Goal: Find specific page/section: Find specific page/section

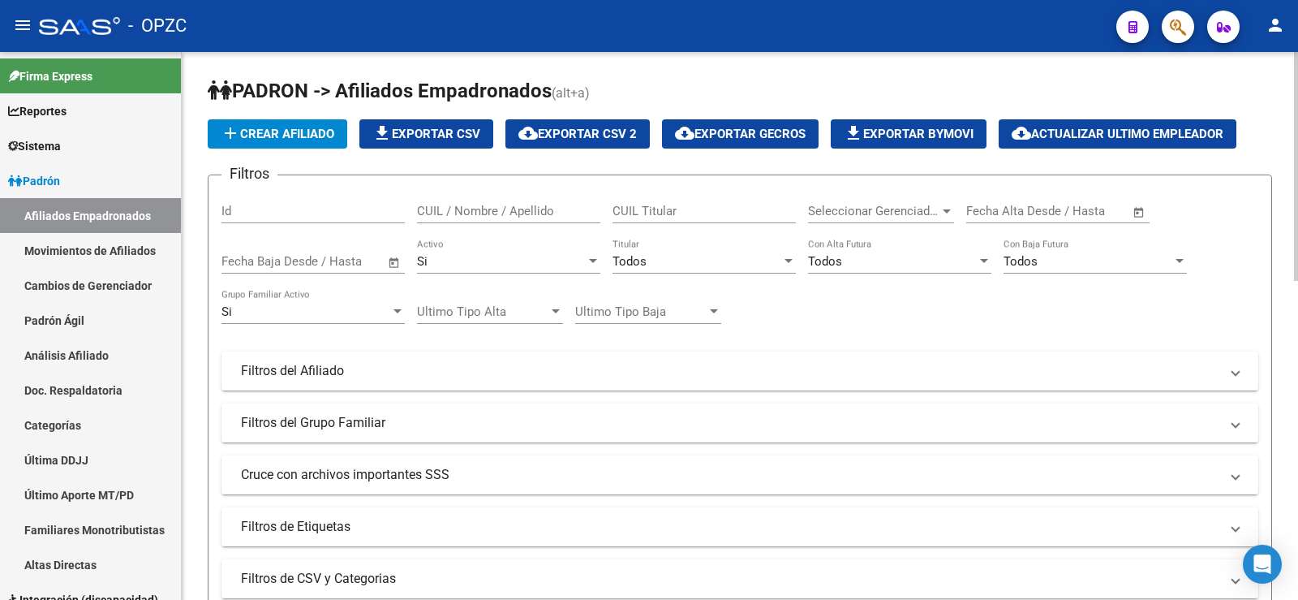
click at [358, 518] on mat-panel-title "Filtros de Etiquetas" at bounding box center [730, 527] width 978 height 18
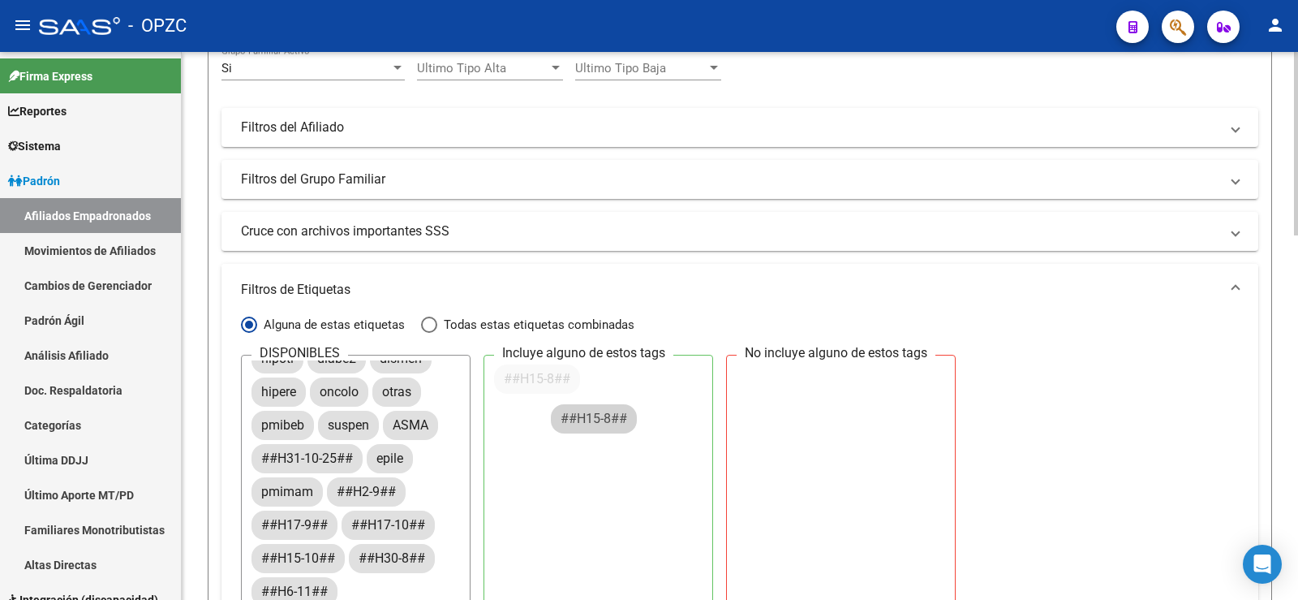
scroll to position [54, 0]
drag, startPoint x: 377, startPoint y: 462, endPoint x: 610, endPoint y: 406, distance: 239.3
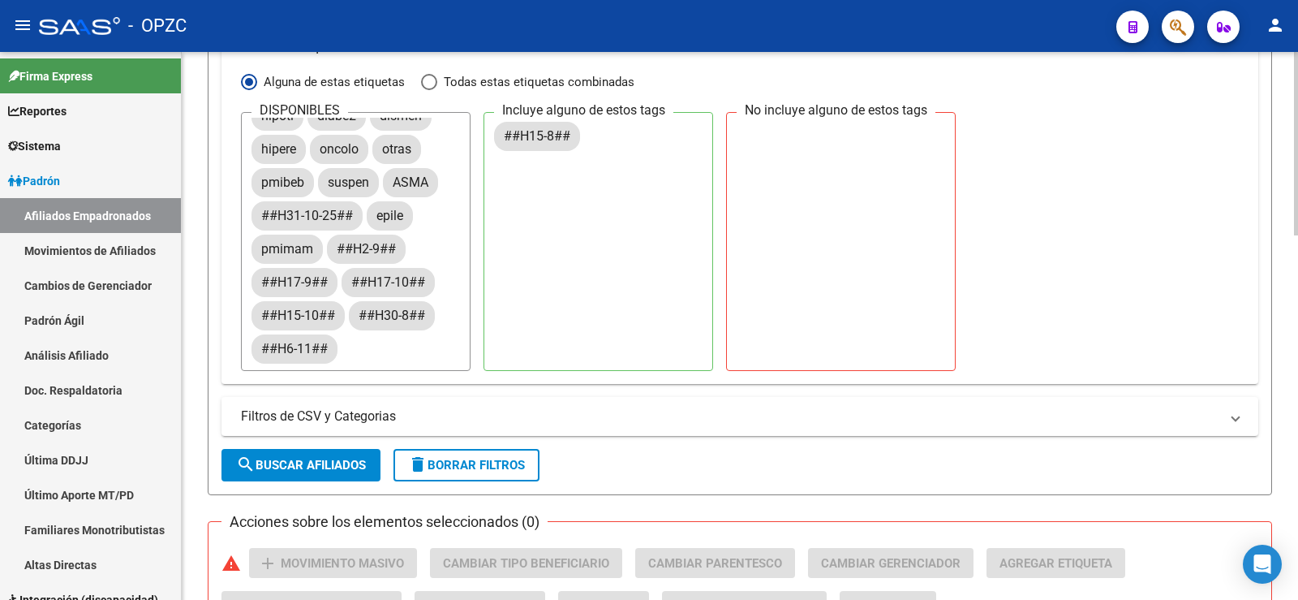
scroll to position [487, 0]
click at [346, 463] on span "search Buscar Afiliados" at bounding box center [301, 464] width 130 height 15
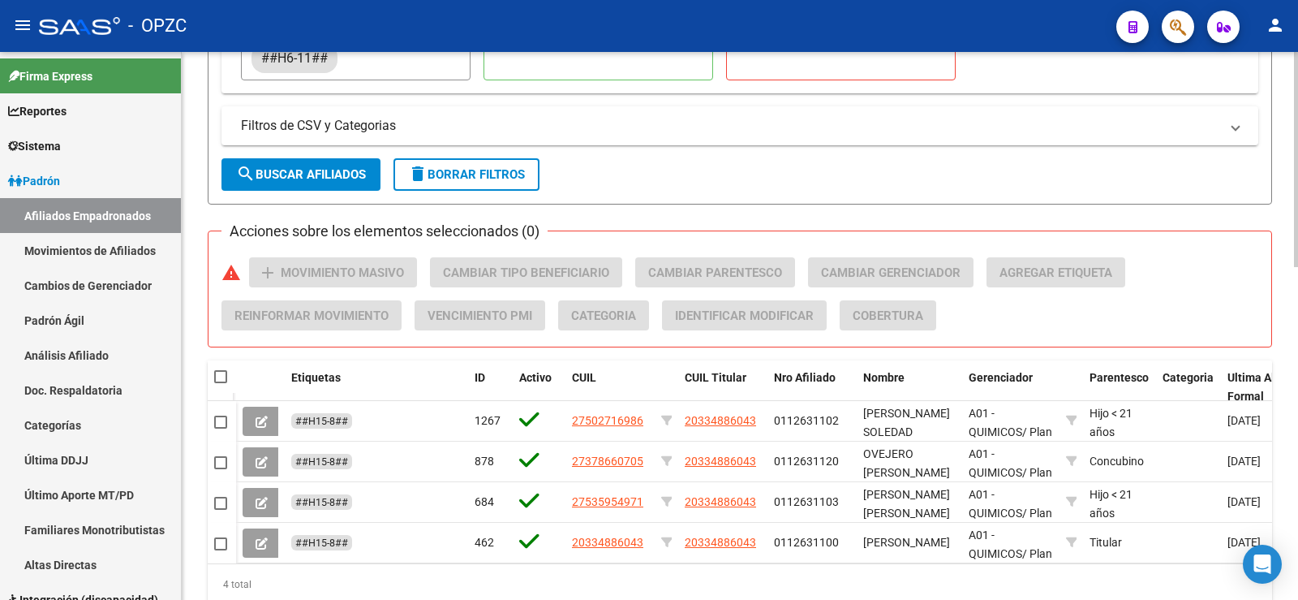
scroll to position [811, 0]
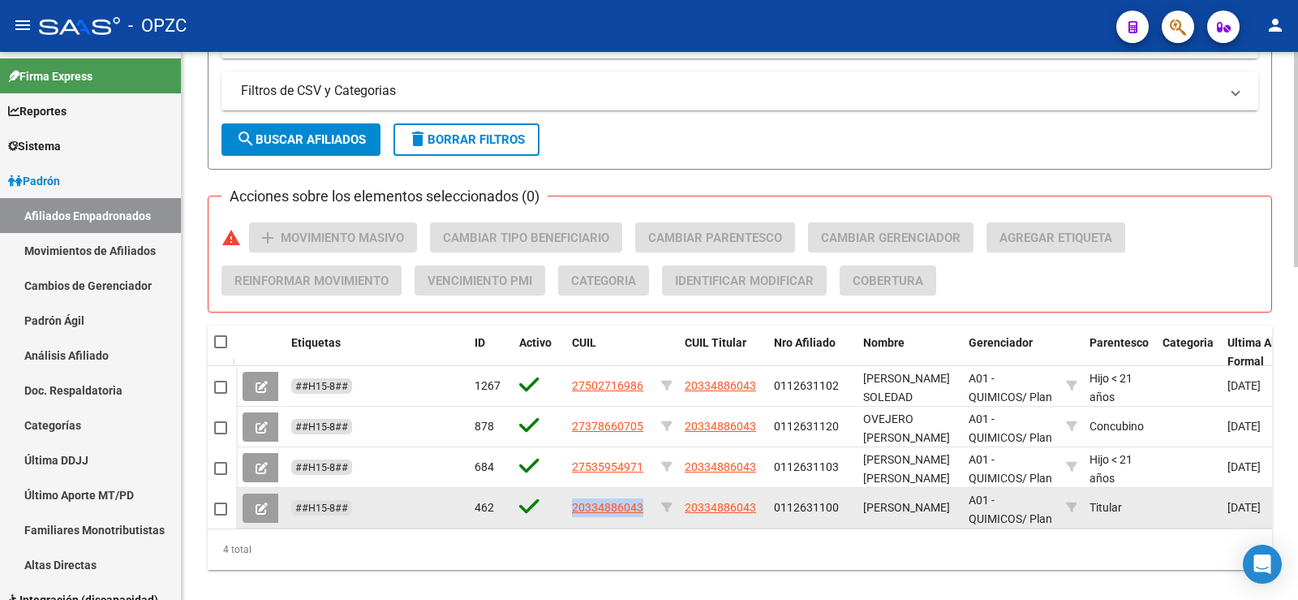
drag, startPoint x: 647, startPoint y: 502, endPoint x: 557, endPoint y: 500, distance: 90.1
click at [557, 500] on div "##H15-8## 462 20334886043 20334886043 0112631100 [PERSON_NAME] A01 - QUIMICOS /…" at bounding box center [1158, 508] width 1845 height 41
copy div "20334886043"
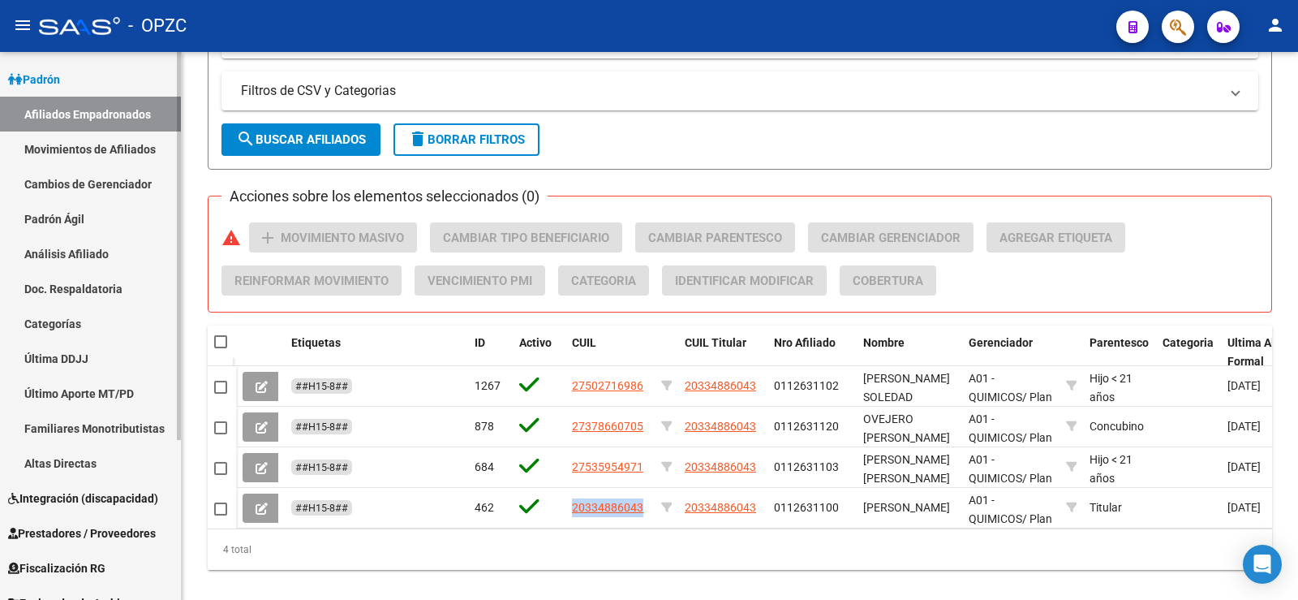
scroll to position [226, 0]
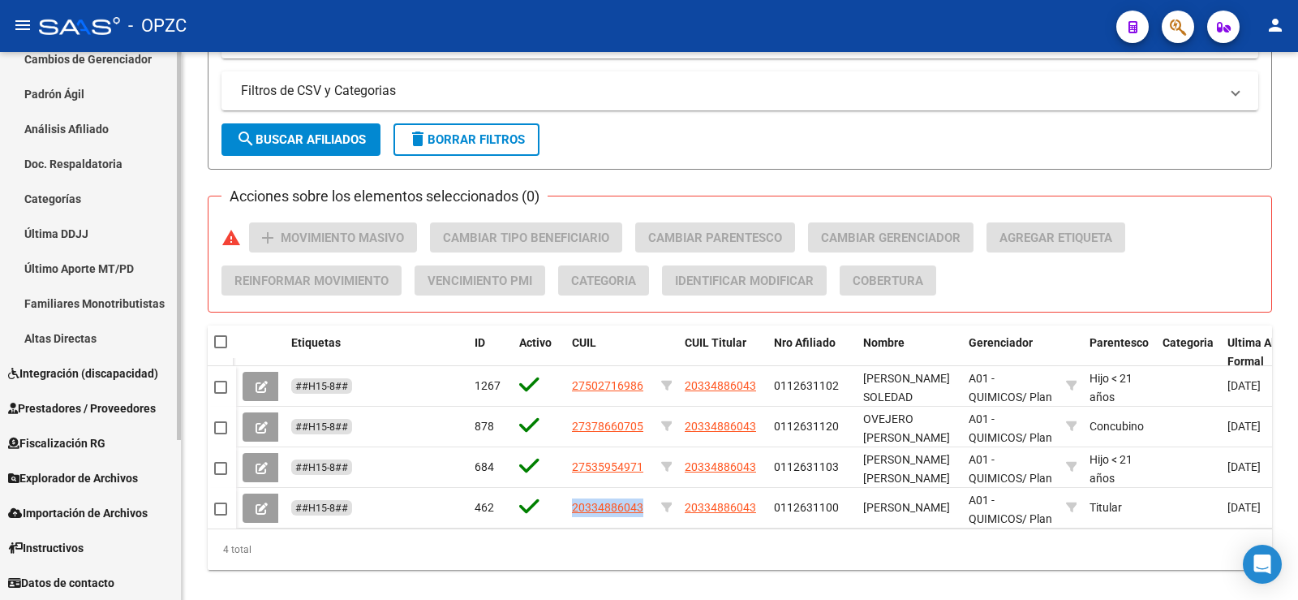
click at [105, 477] on span "Explorador de Archivos" at bounding box center [73, 478] width 130 height 18
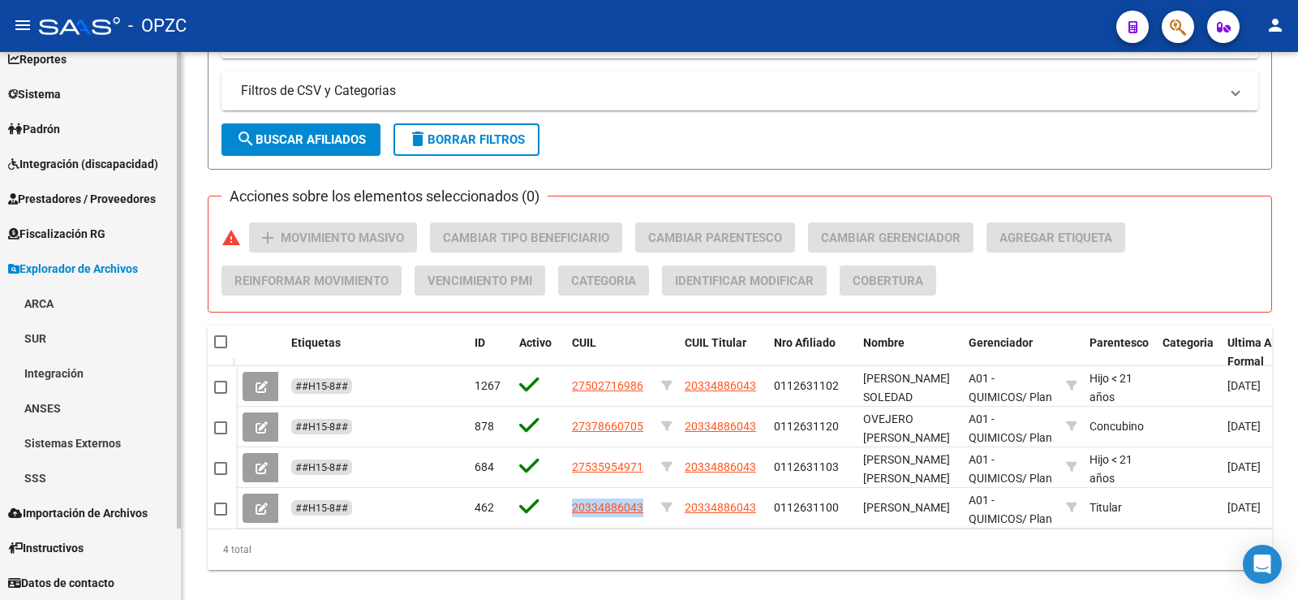
scroll to position [52, 0]
click at [75, 300] on link "ARCA" at bounding box center [90, 303] width 181 height 35
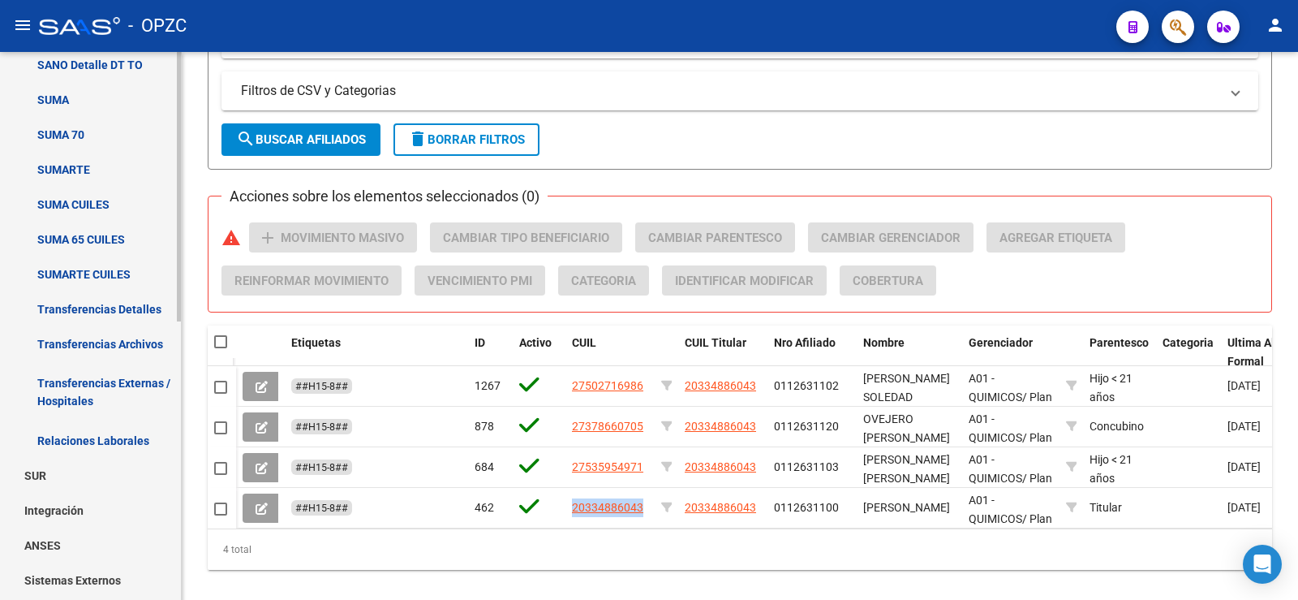
scroll to position [458, 0]
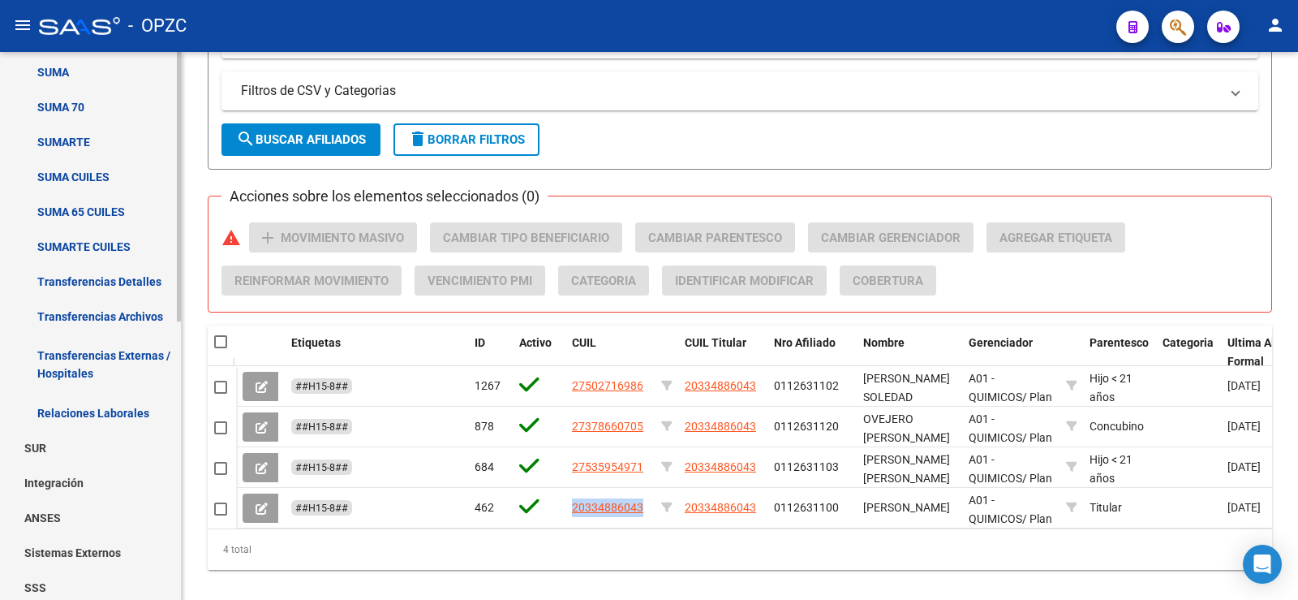
click at [115, 413] on link "Relaciones Laborales" at bounding box center [90, 412] width 181 height 35
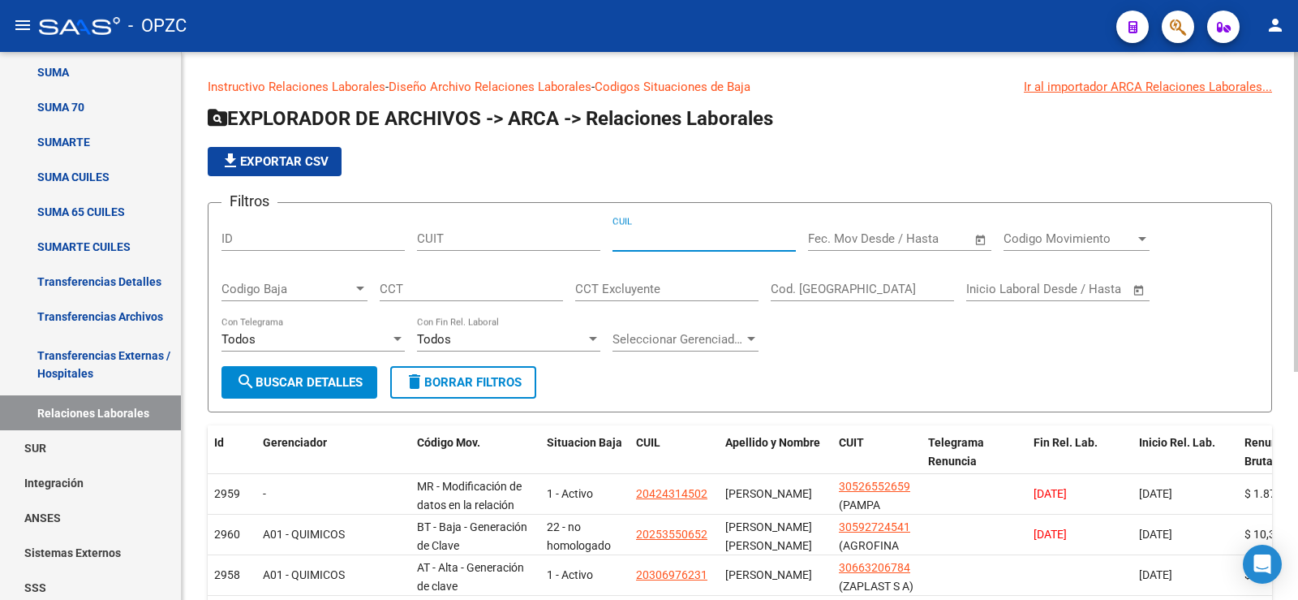
paste input "20-33488604-3"
type input "20-33488604-3"
click at [325, 379] on span "search Buscar Detalles" at bounding box center [299, 382] width 127 height 15
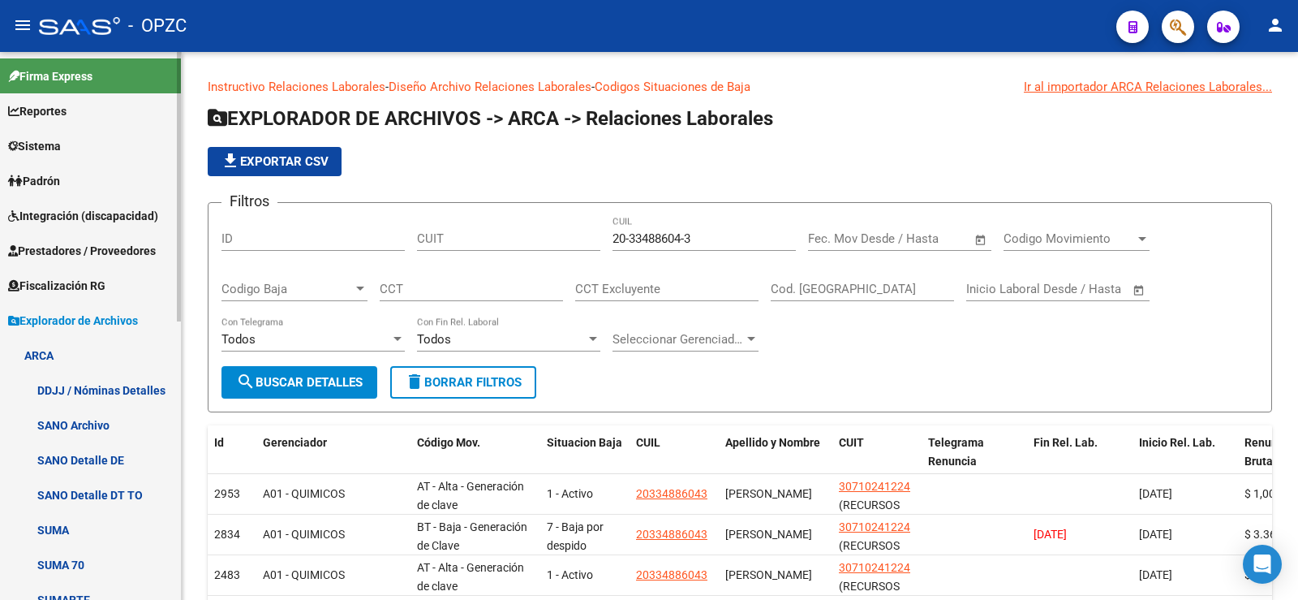
click at [75, 178] on link "Padrón" at bounding box center [90, 180] width 181 height 35
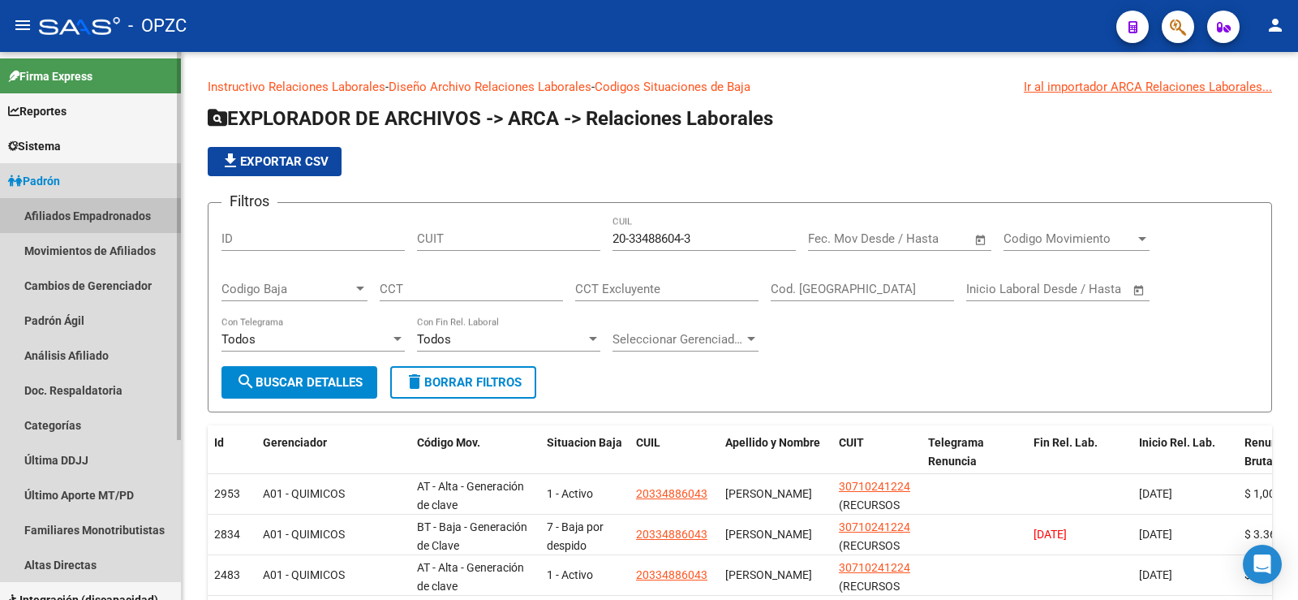
click at [84, 212] on link "Afiliados Empadronados" at bounding box center [90, 215] width 181 height 35
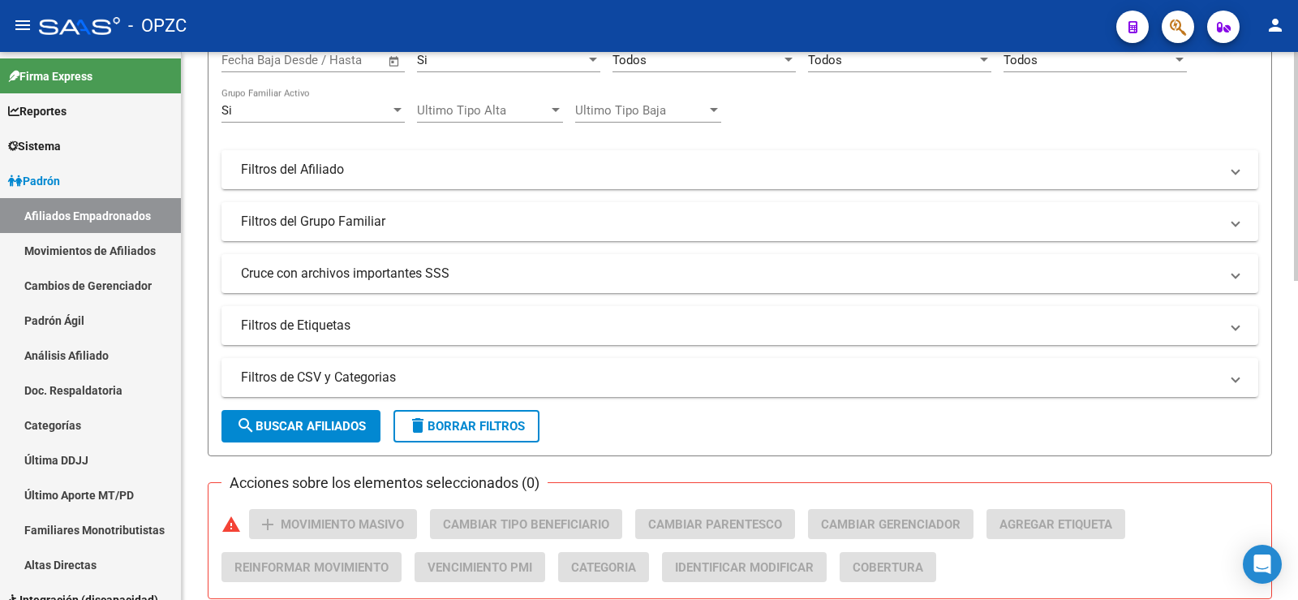
scroll to position [243, 0]
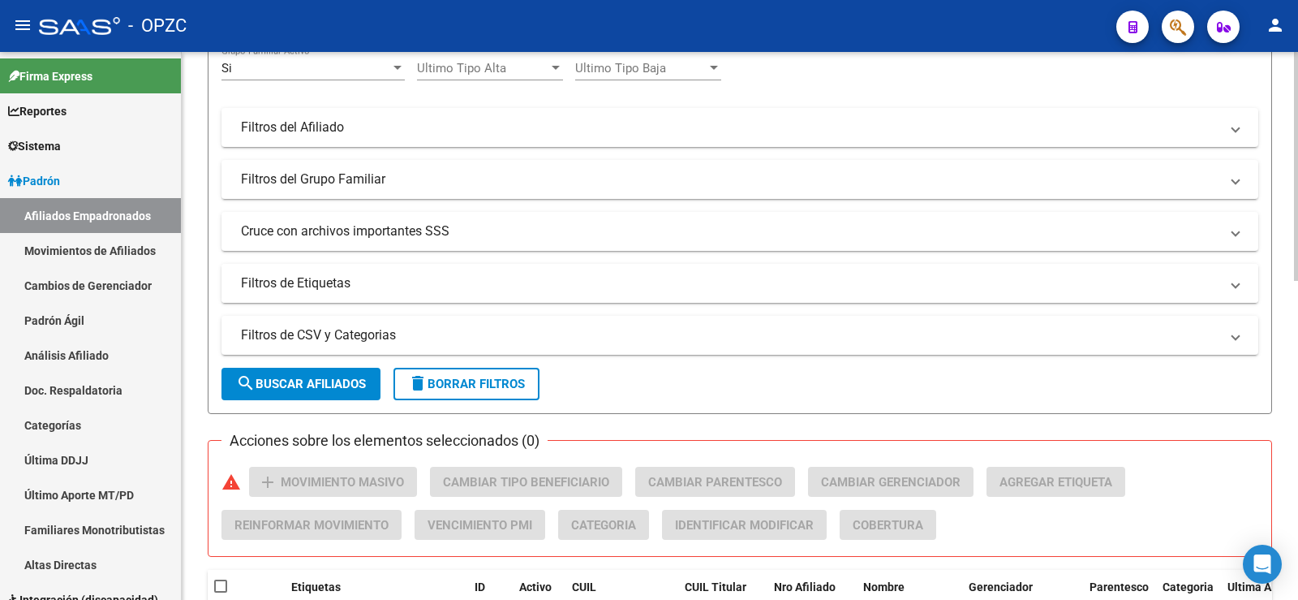
click at [317, 289] on mat-panel-title "Filtros de Etiquetas" at bounding box center [730, 283] width 978 height 18
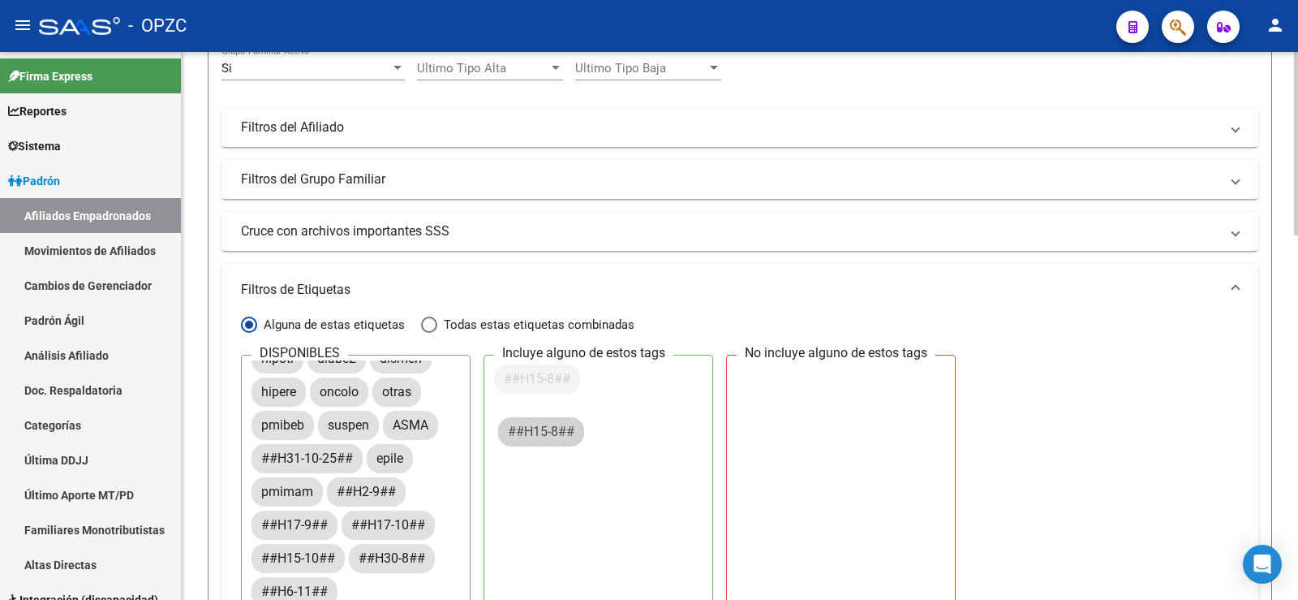
scroll to position [54, 0]
drag, startPoint x: 369, startPoint y: 459, endPoint x: 588, endPoint y: 408, distance: 224.9
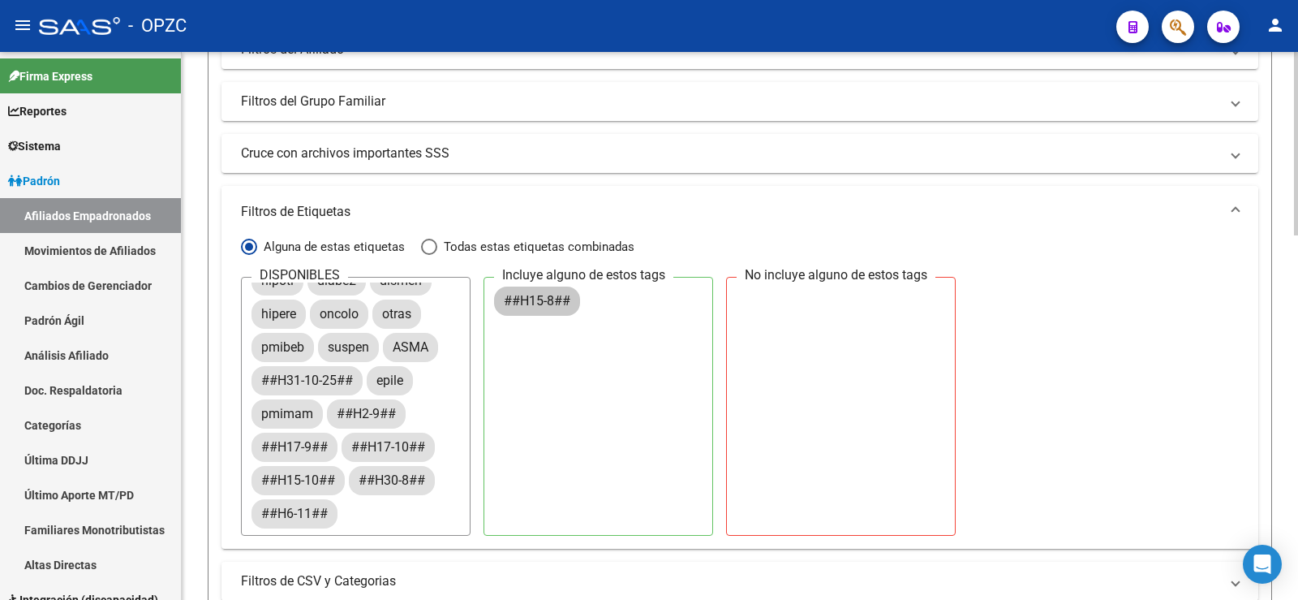
scroll to position [487, 0]
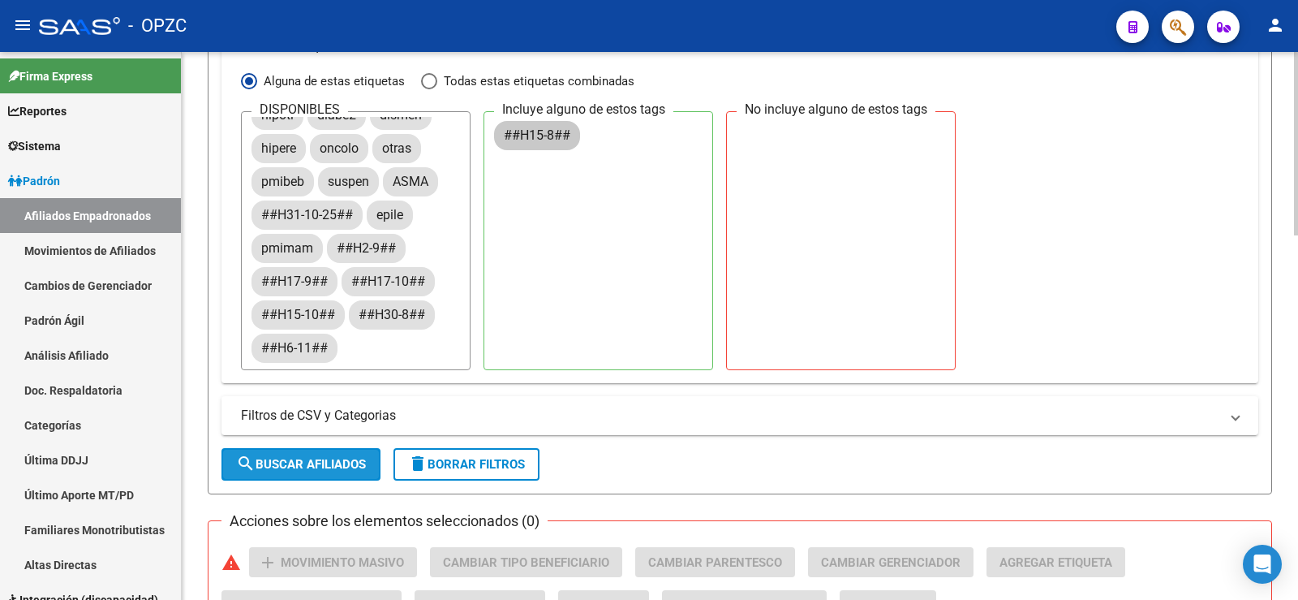
click at [311, 471] on span "search Buscar Afiliados" at bounding box center [301, 464] width 130 height 15
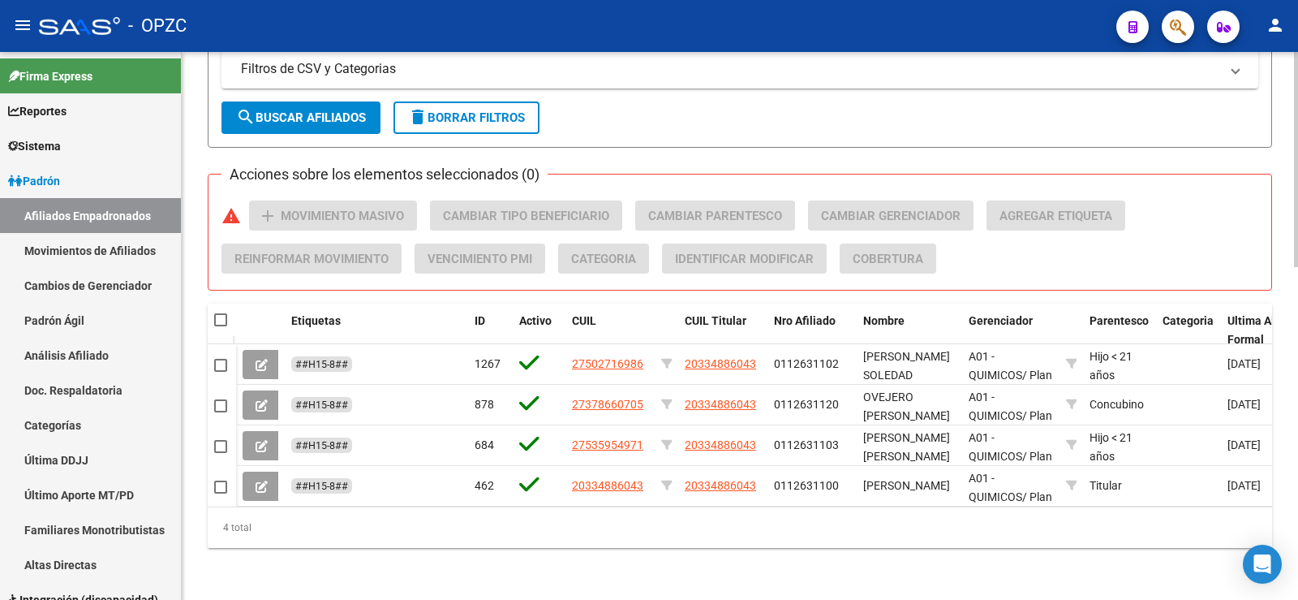
scroll to position [845, 0]
click at [226, 313] on span at bounding box center [220, 319] width 13 height 13
click at [221, 326] on input "checkbox" at bounding box center [220, 326] width 1 height 1
checkbox input "true"
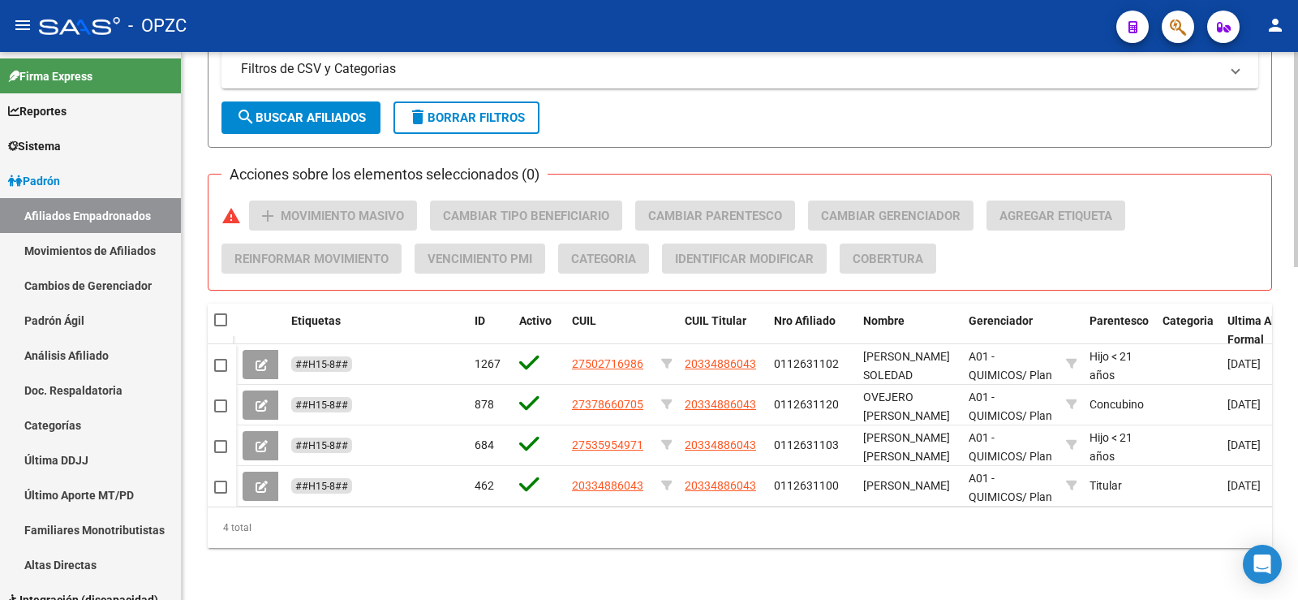
checkbox input "true"
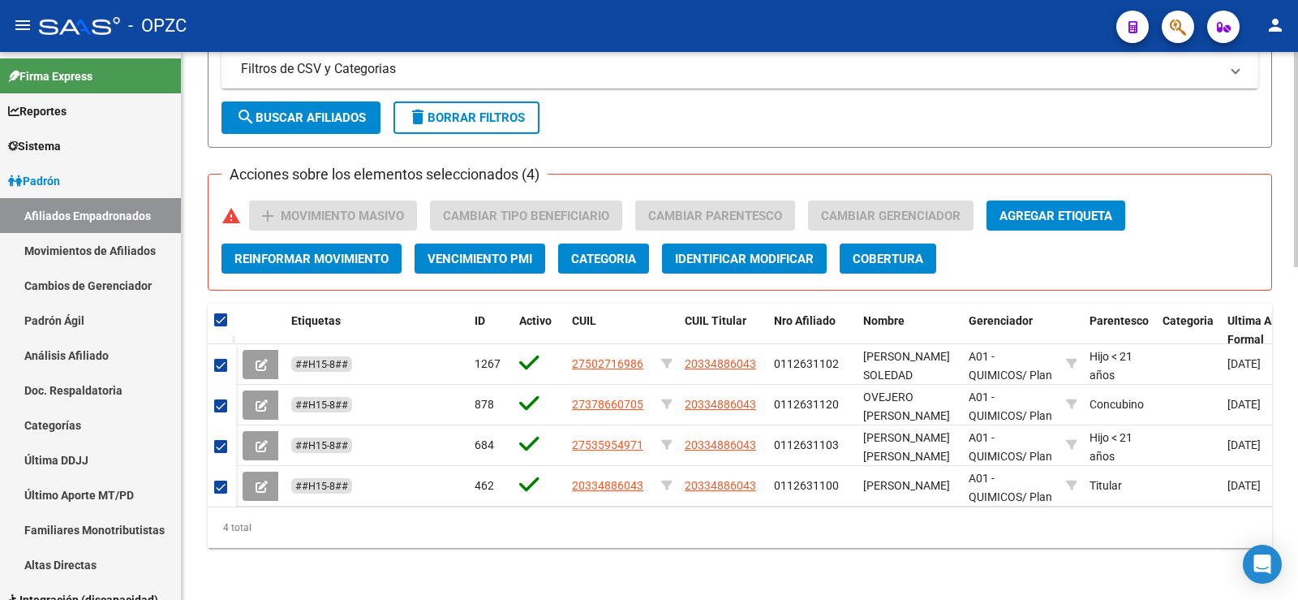
click at [1084, 209] on span "Agregar Etiqueta" at bounding box center [1056, 216] width 113 height 15
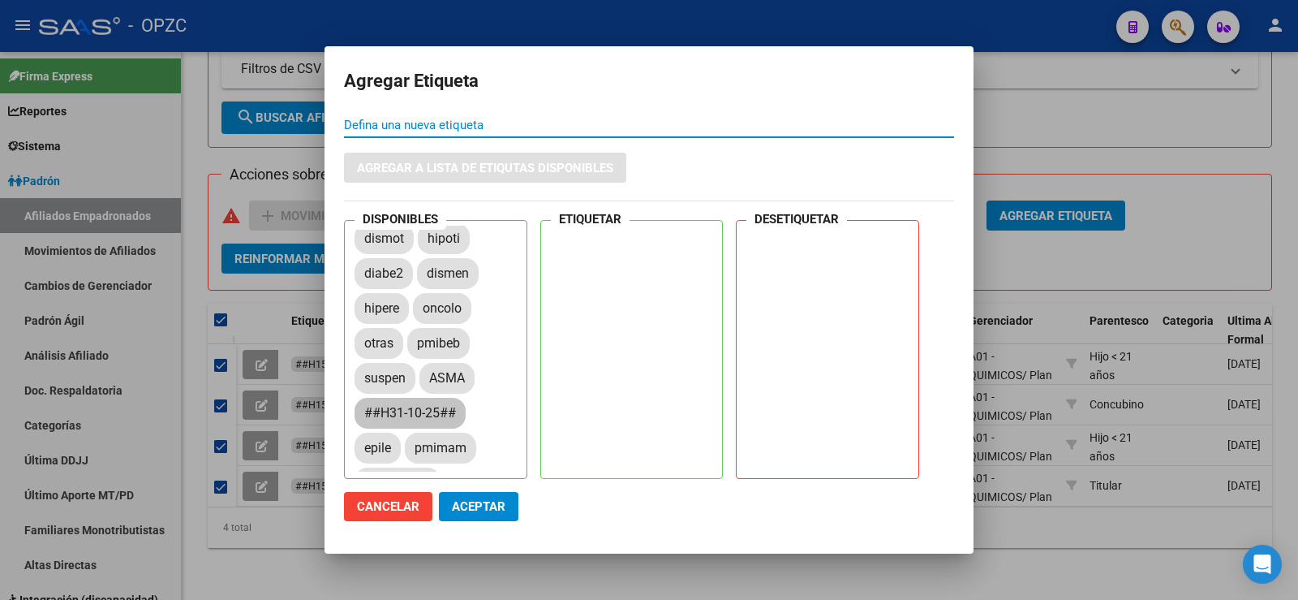
scroll to position [81, 0]
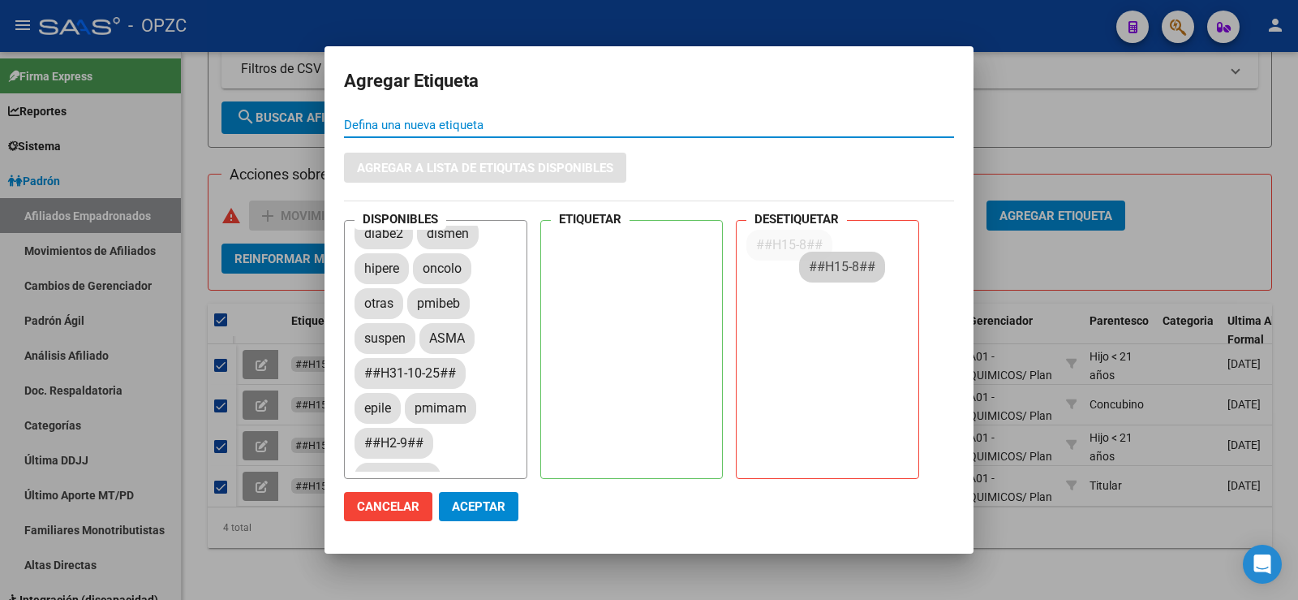
drag, startPoint x: 411, startPoint y: 448, endPoint x: 856, endPoint y: 269, distance: 479.1
click at [507, 509] on button "Aceptar" at bounding box center [479, 506] width 80 height 29
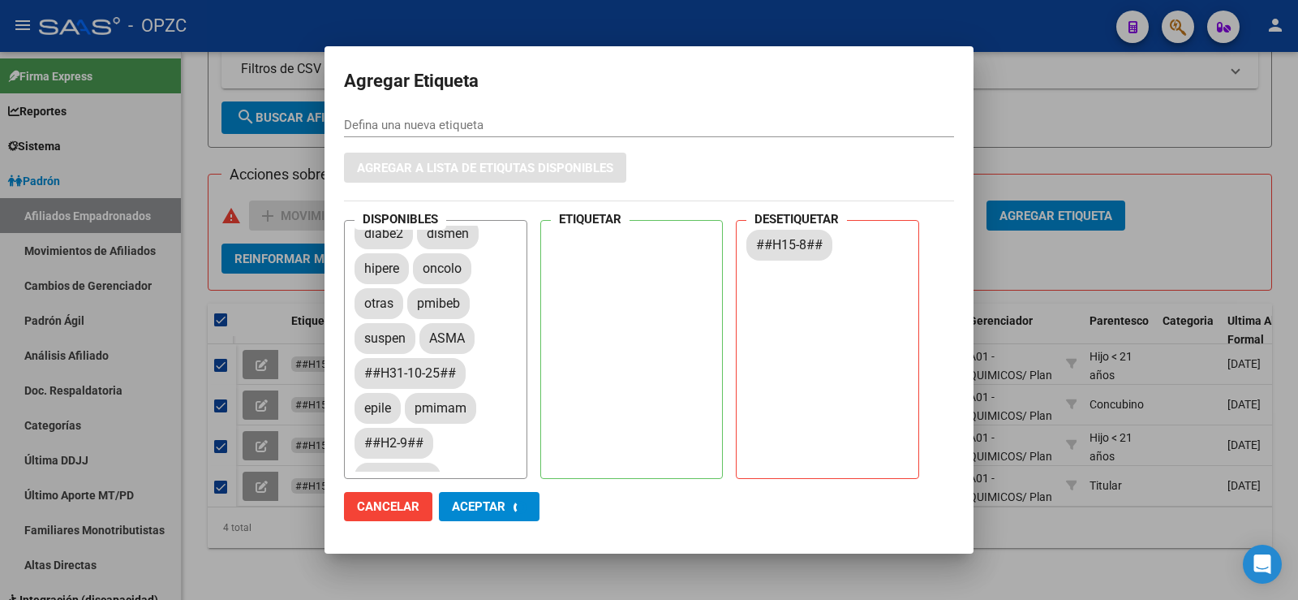
checkbox input "false"
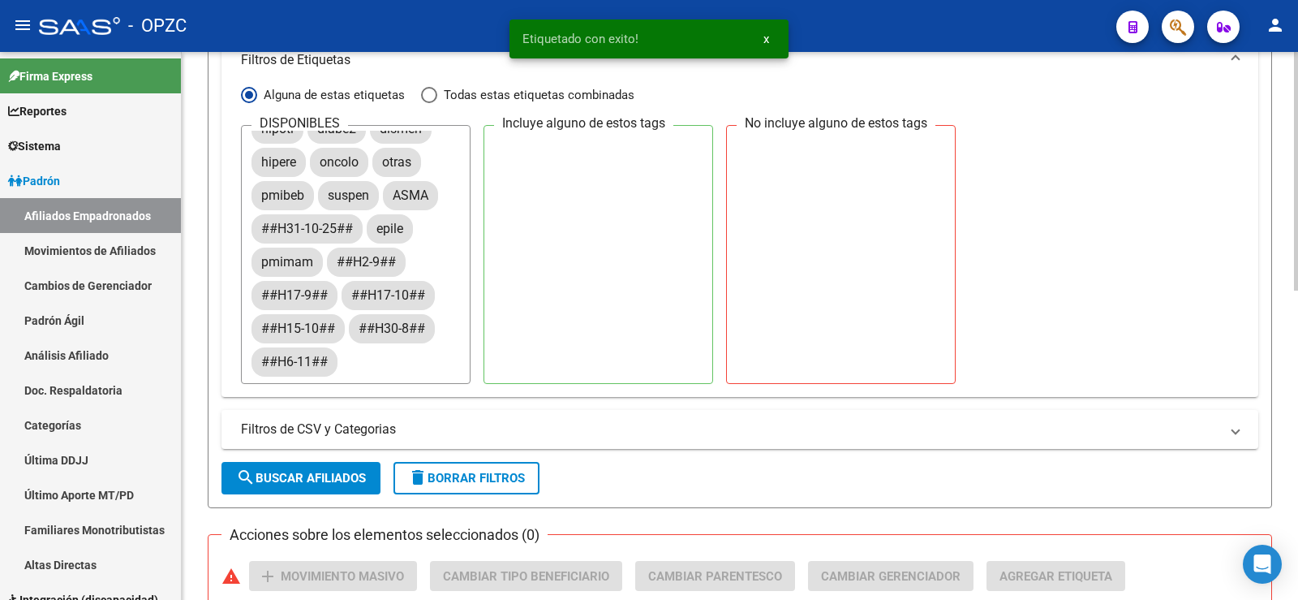
scroll to position [468, 0]
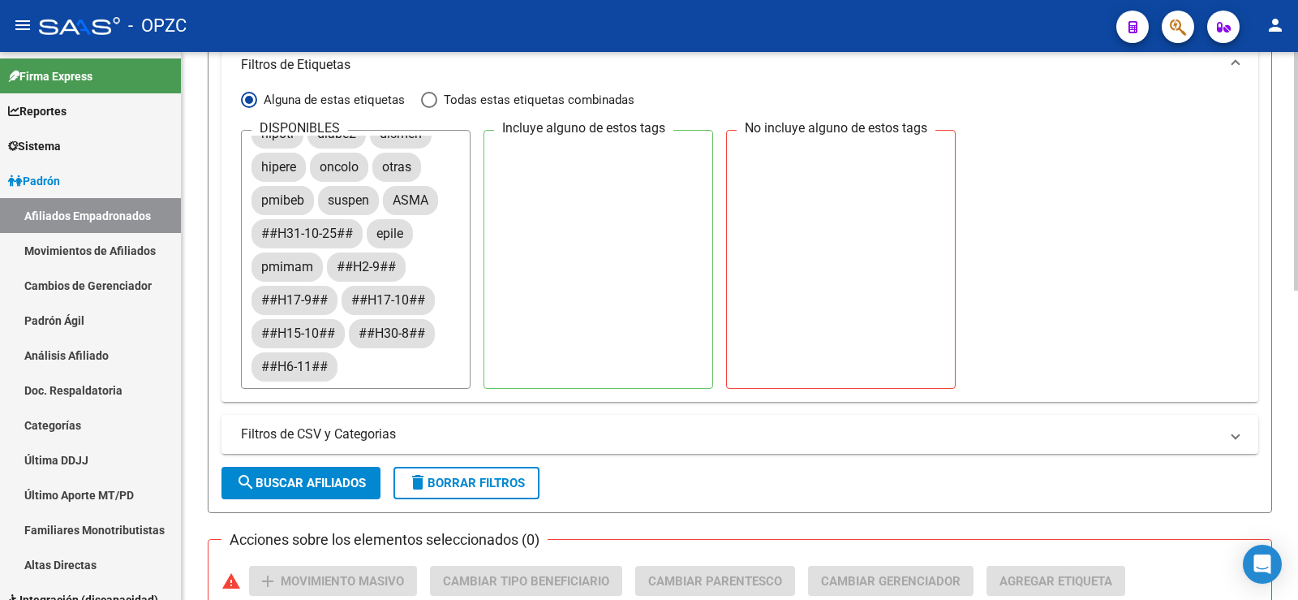
click at [1157, 157] on div "DISPONIBLES diabe1 dislip dismot hipoti diabe2 dismen hipere oncolo otras pmibe…" at bounding box center [740, 259] width 998 height 259
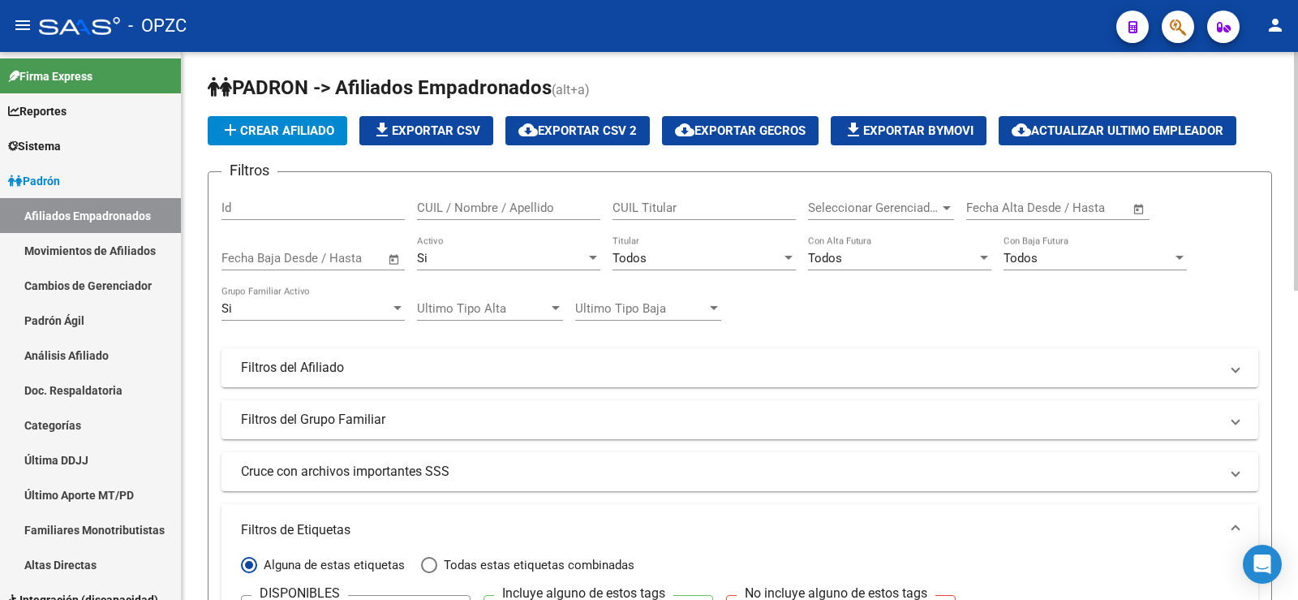
scroll to position [0, 0]
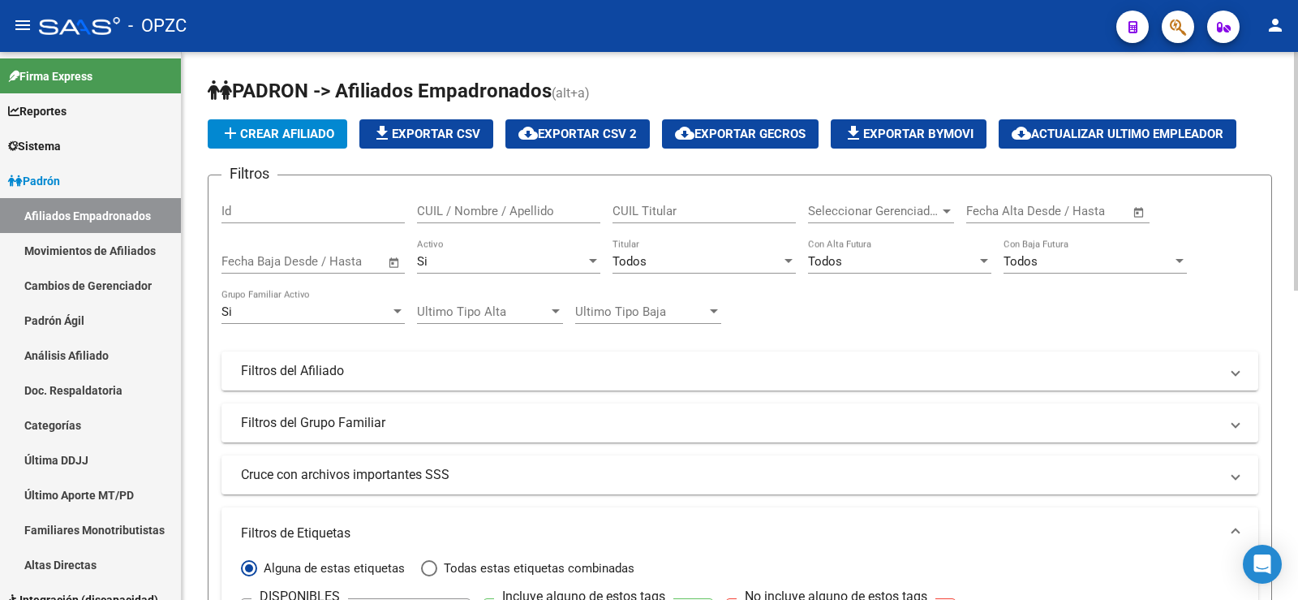
click at [534, 205] on input "CUIL / Nombre / Apellido" at bounding box center [508, 211] width 183 height 15
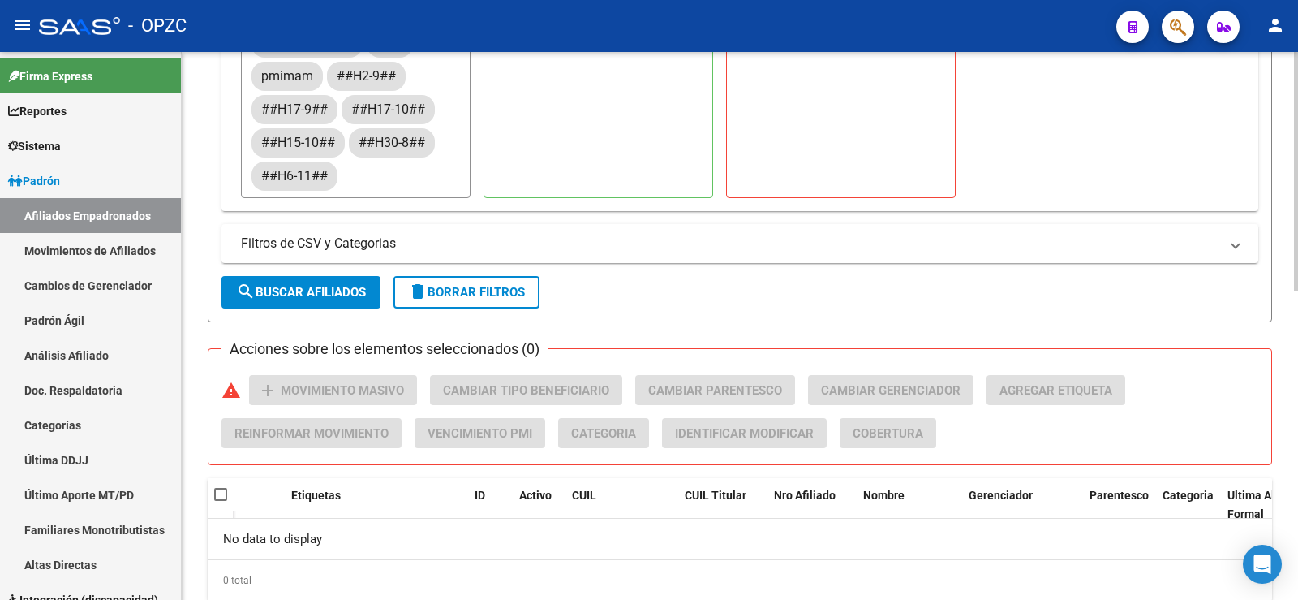
scroll to position [712, 0]
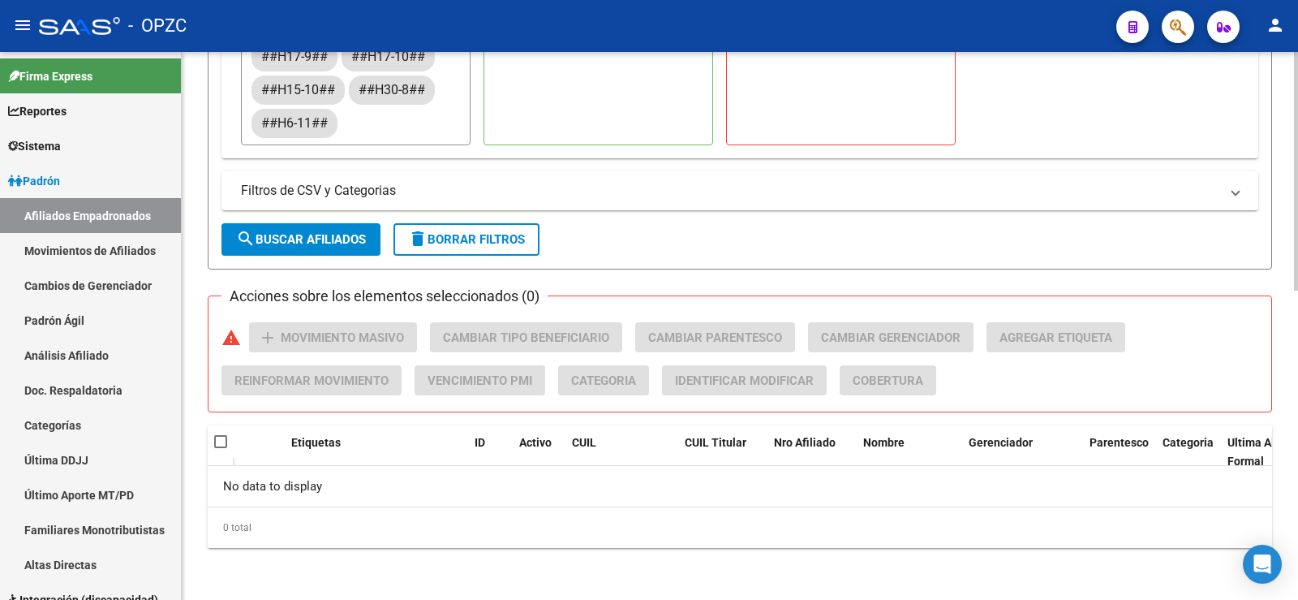
type input "blanco"
click at [441, 230] on button "delete Borrar Filtros" at bounding box center [466, 239] width 146 height 32
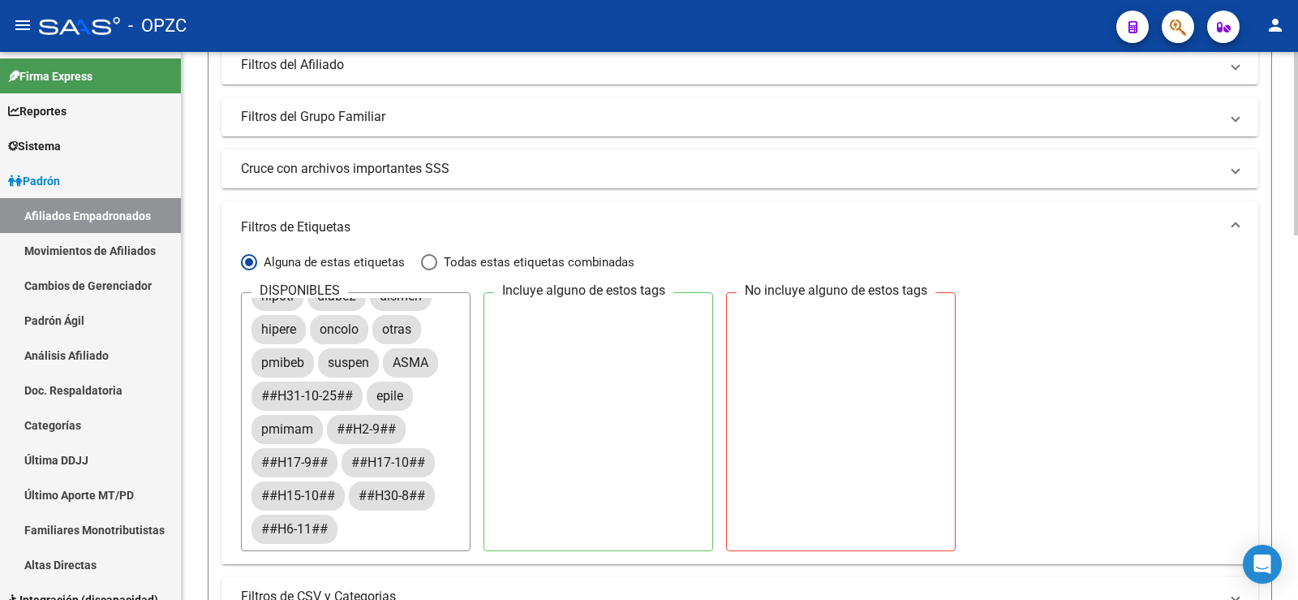
scroll to position [62, 0]
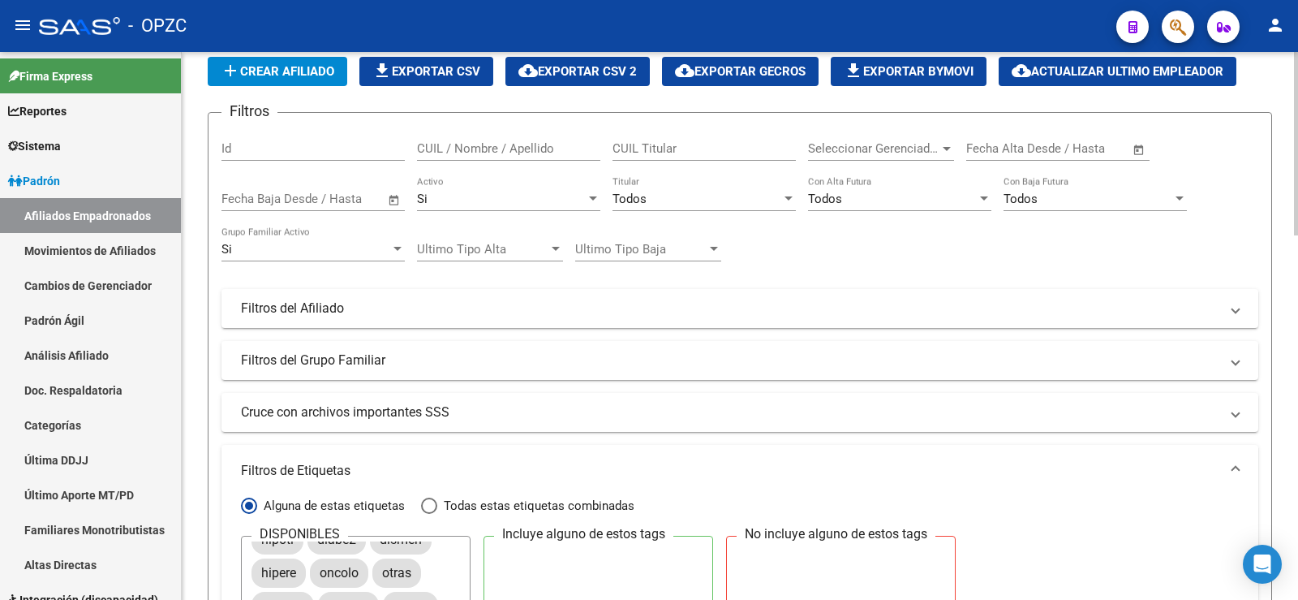
click at [533, 148] on input "CUIL / Nombre / Apellido" at bounding box center [508, 148] width 183 height 15
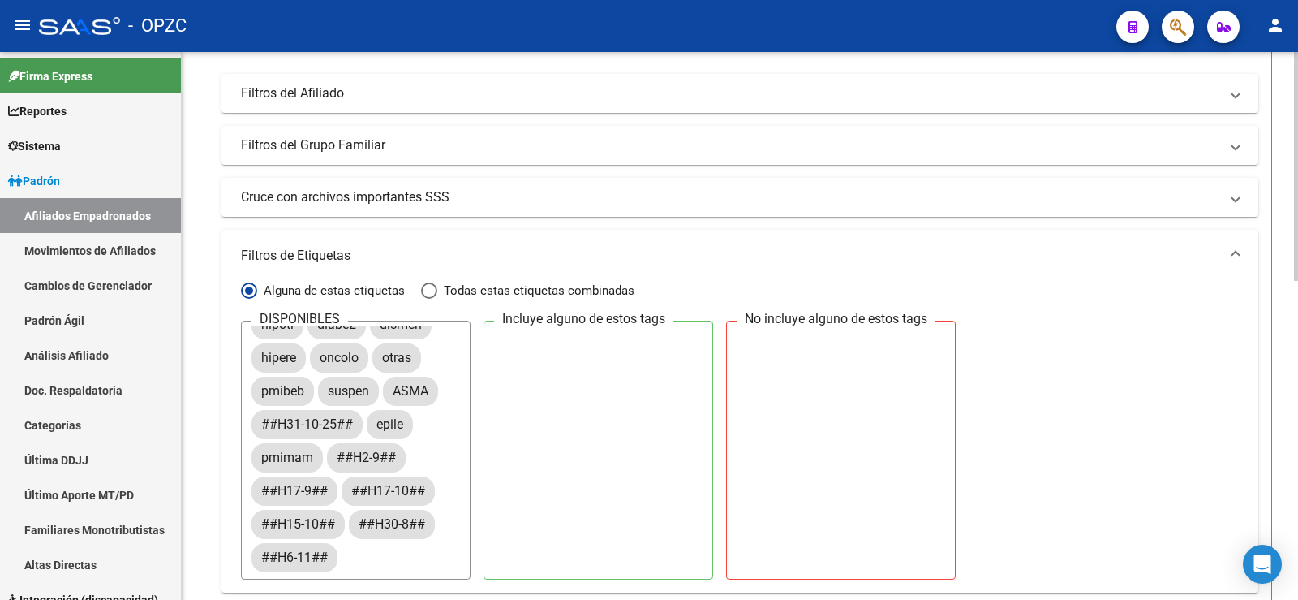
scroll to position [0, 0]
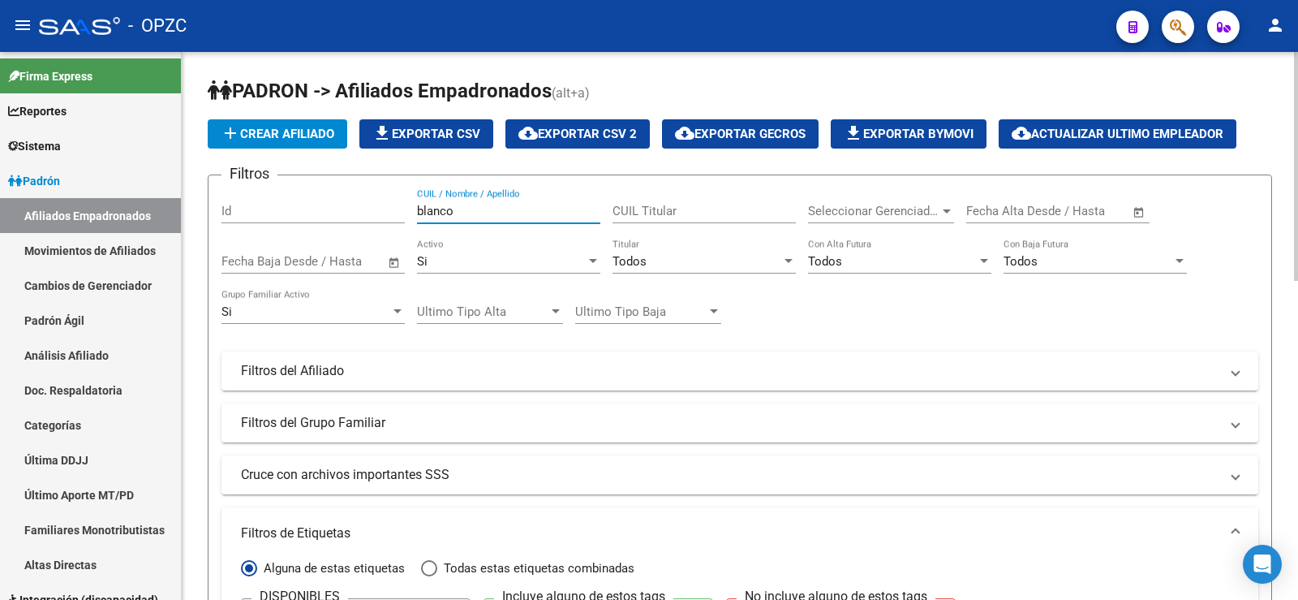
drag, startPoint x: 493, startPoint y: 211, endPoint x: 350, endPoint y: 200, distance: 143.2
click at [350, 200] on div "Filtros Id blanco CUIL / Nombre / Apellido CUIL Titular Seleccionar Gerenciador…" at bounding box center [739, 528] width 1037 height 681
drag, startPoint x: 485, startPoint y: 211, endPoint x: 316, endPoint y: 201, distance: 169.8
click at [316, 201] on div "Filtros Id [PERSON_NAME] CUIL / Nombre / Apellido CUIL Titular Seleccionar Gere…" at bounding box center [739, 528] width 1037 height 681
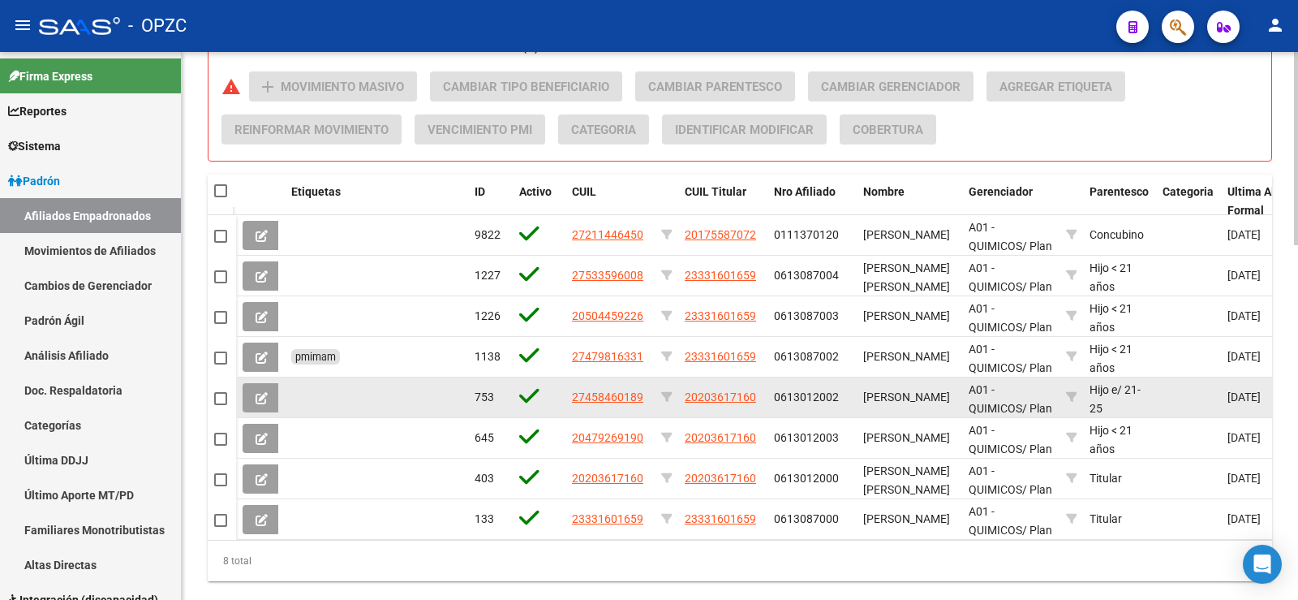
scroll to position [974, 0]
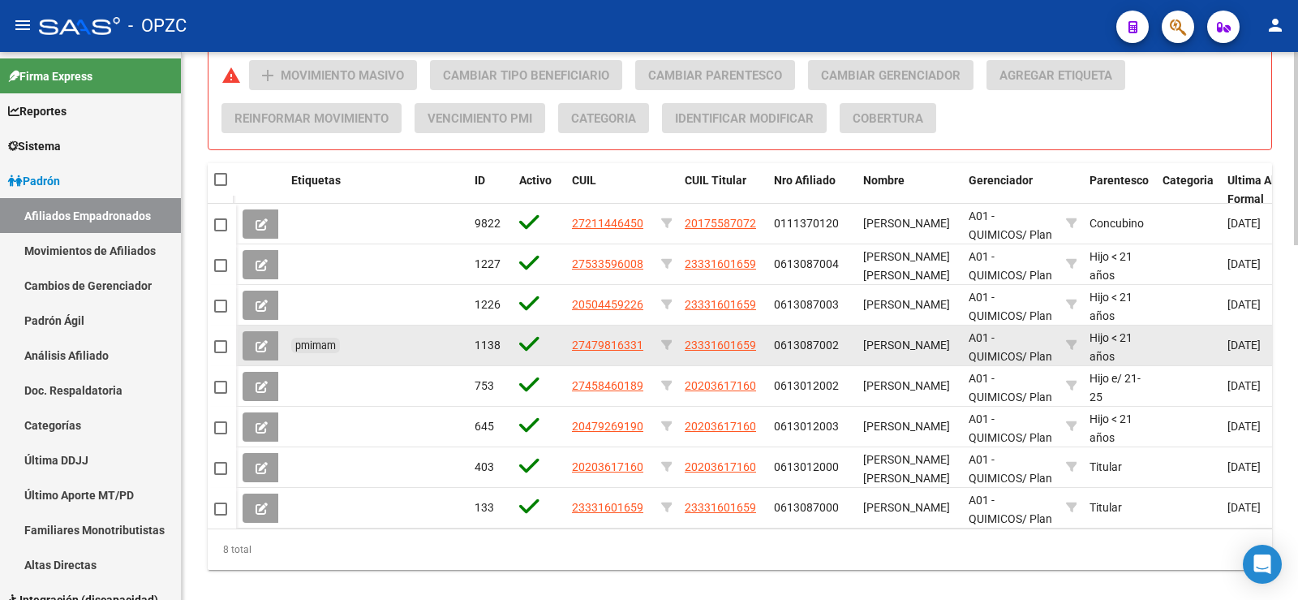
type input "[PERSON_NAME]"
drag, startPoint x: 643, startPoint y: 342, endPoint x: 572, endPoint y: 346, distance: 71.5
click at [572, 346] on div "27479816331" at bounding box center [610, 345] width 76 height 19
copy span "27479816331"
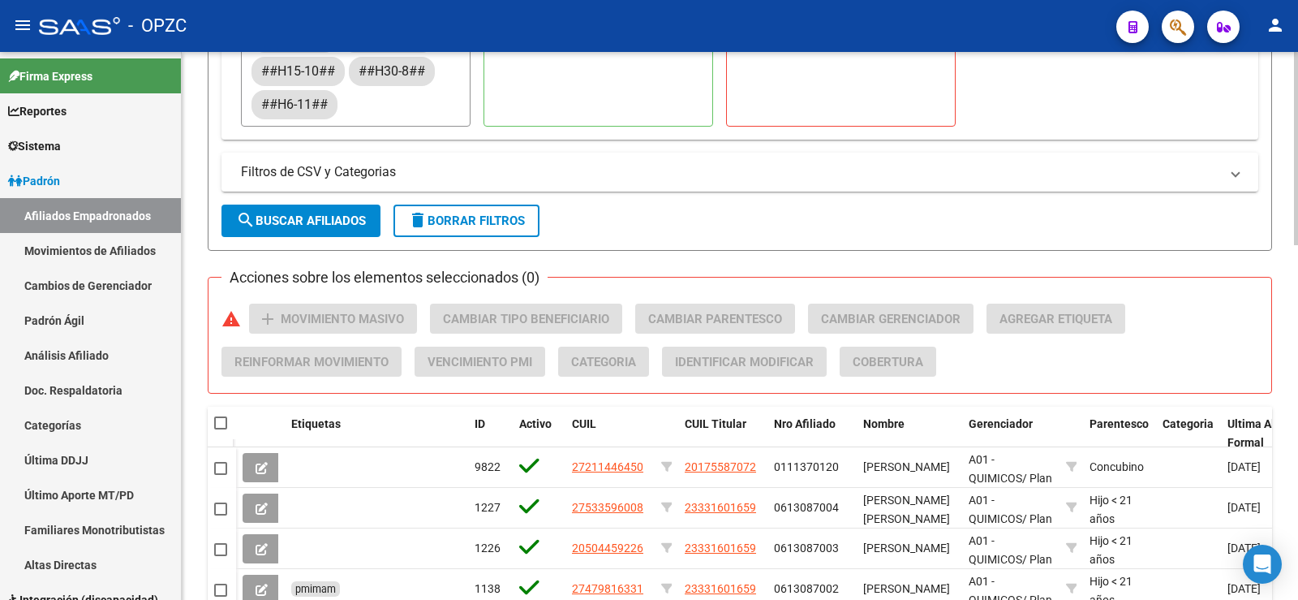
click at [473, 224] on span "delete Borrar Filtros" at bounding box center [466, 220] width 117 height 15
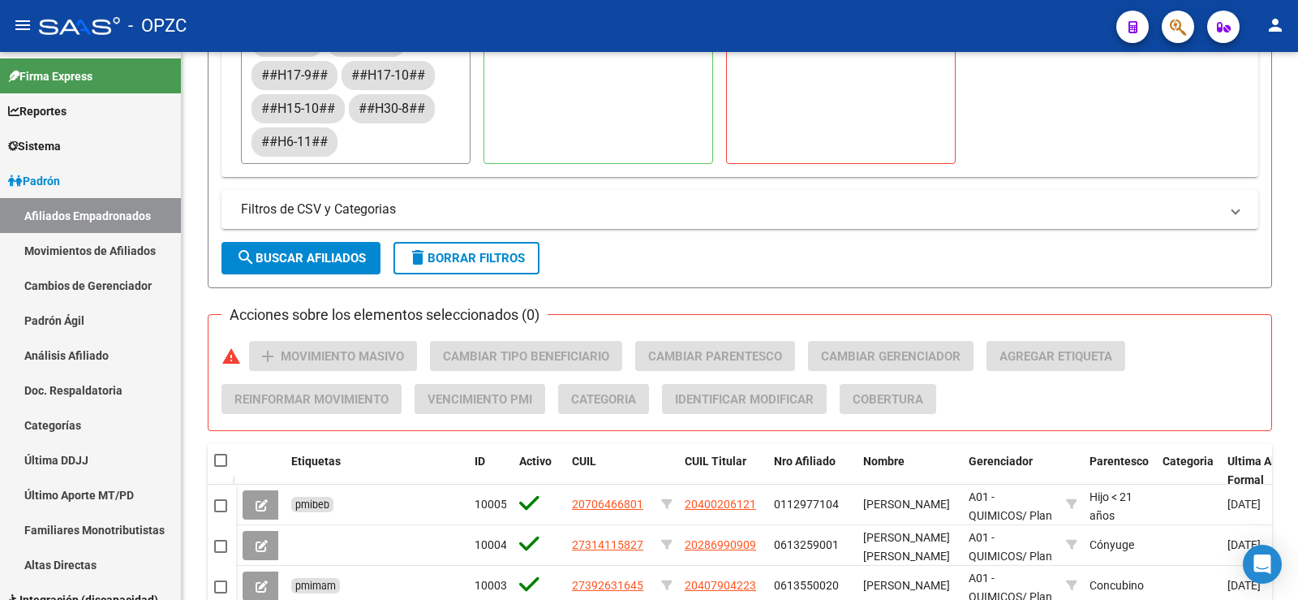
scroll to position [730, 0]
